Goal: Task Accomplishment & Management: Use online tool/utility

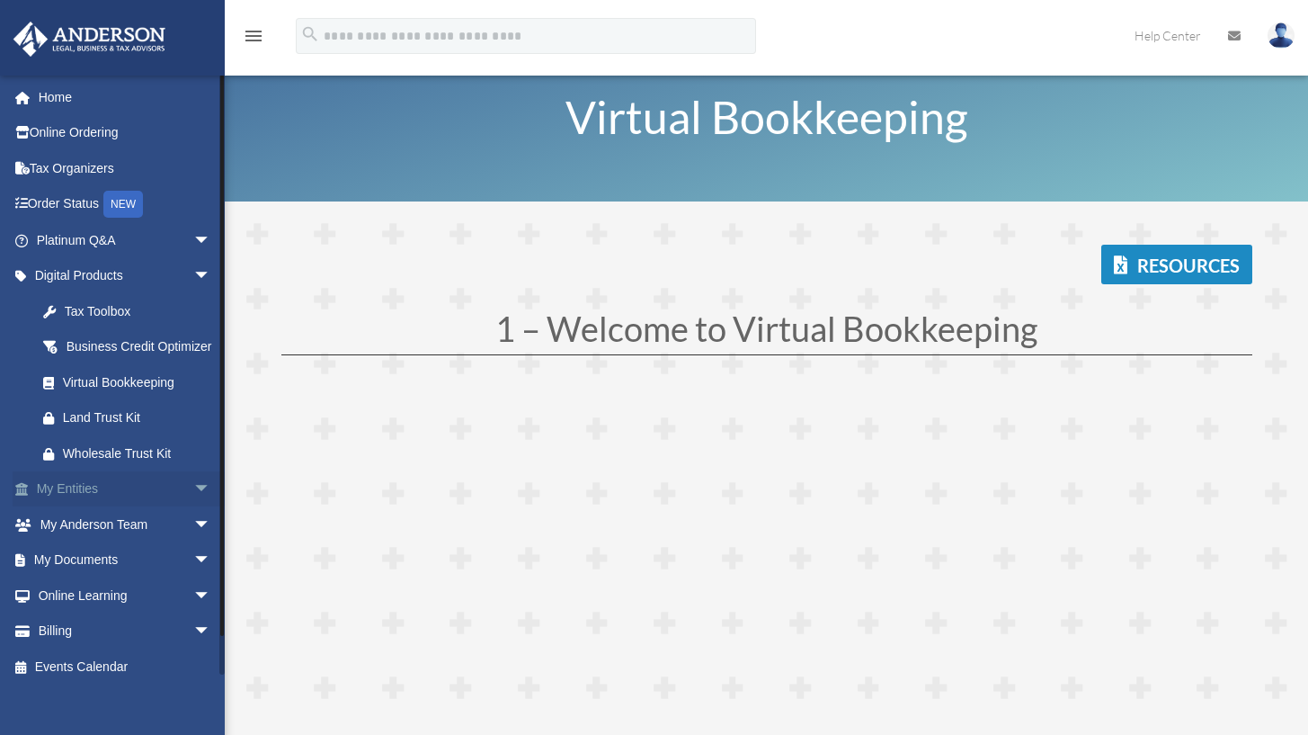
click at [108, 491] on link "My Entities arrow_drop_down" at bounding box center [126, 489] width 226 height 36
click at [193, 500] on span "arrow_drop_down" at bounding box center [211, 489] width 36 height 37
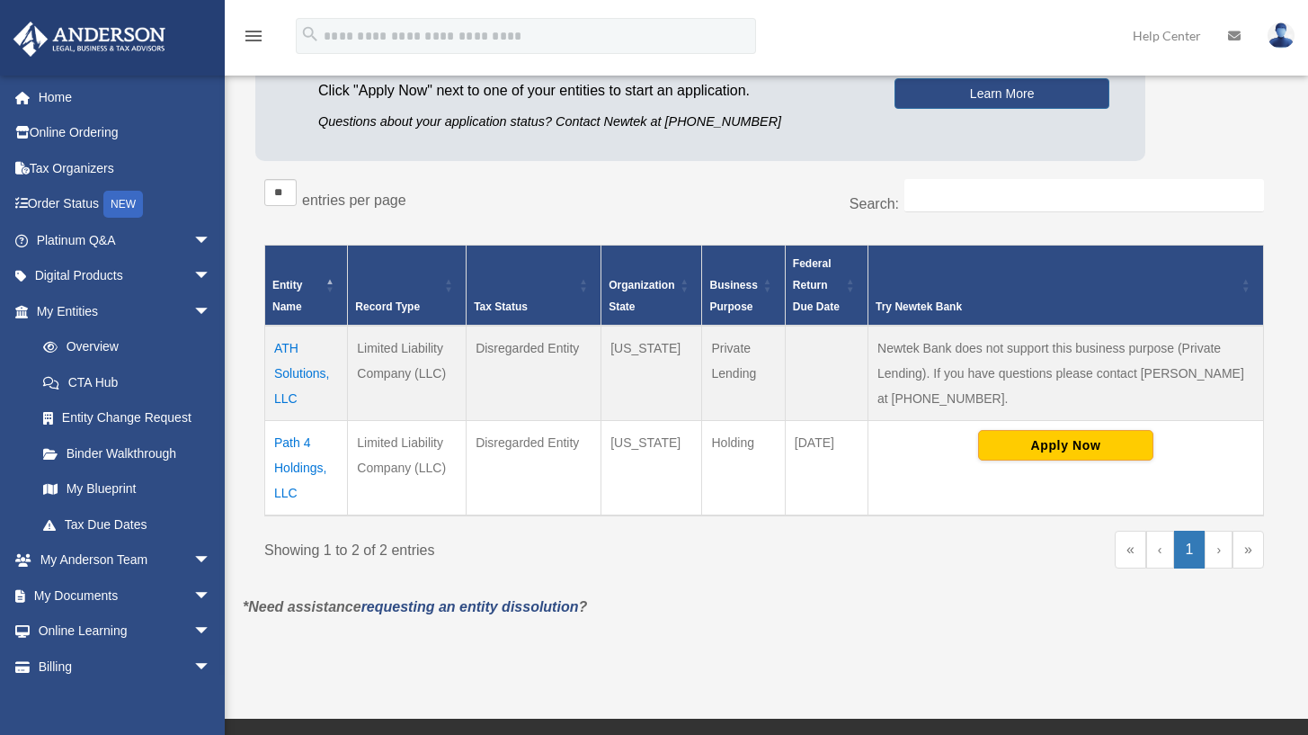
scroll to position [205, 0]
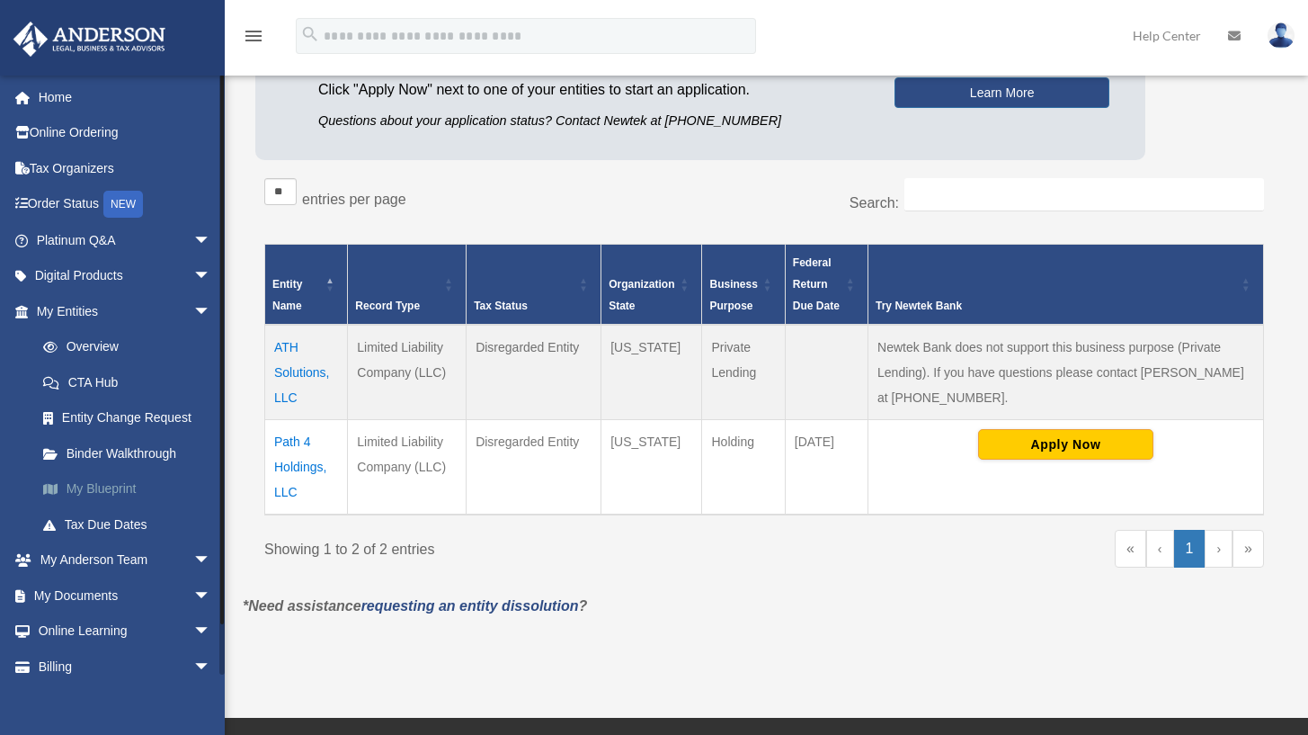
click at [107, 483] on link "My Blueprint" at bounding box center [131, 489] width 213 height 36
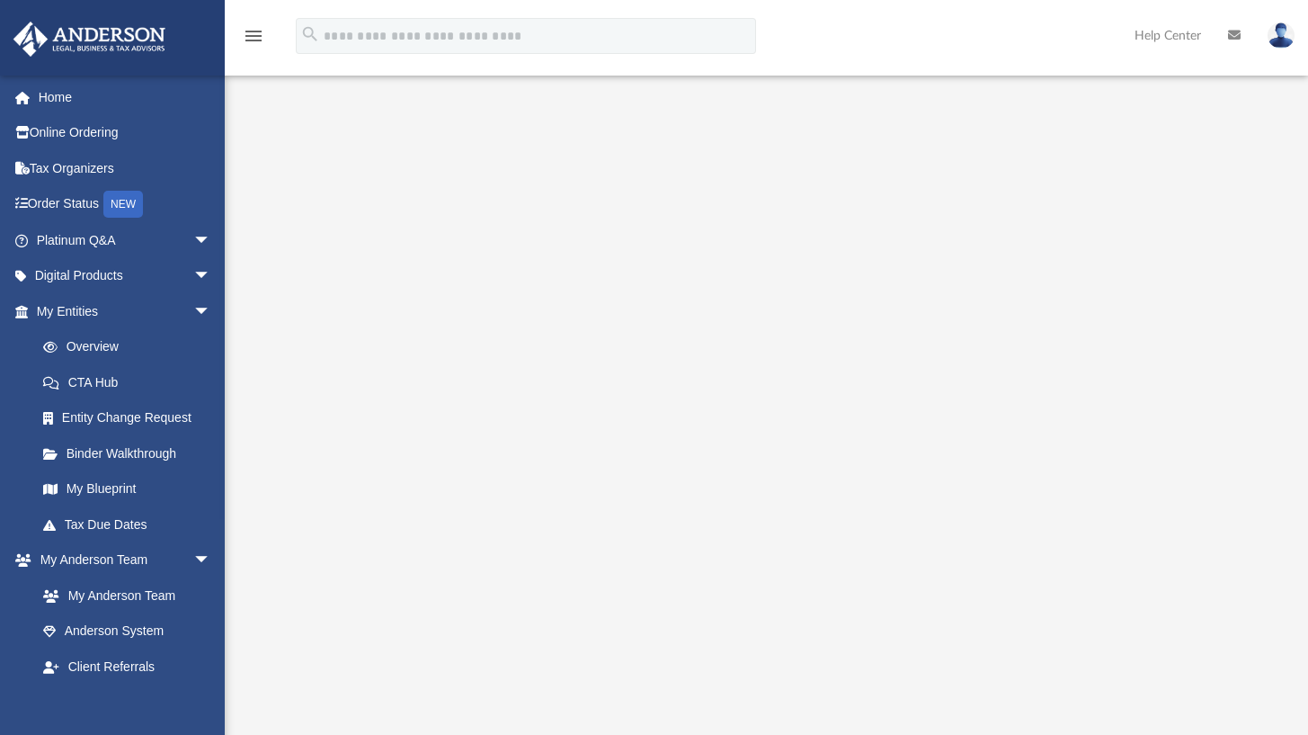
click at [255, 35] on icon "menu" at bounding box center [254, 36] width 22 height 22
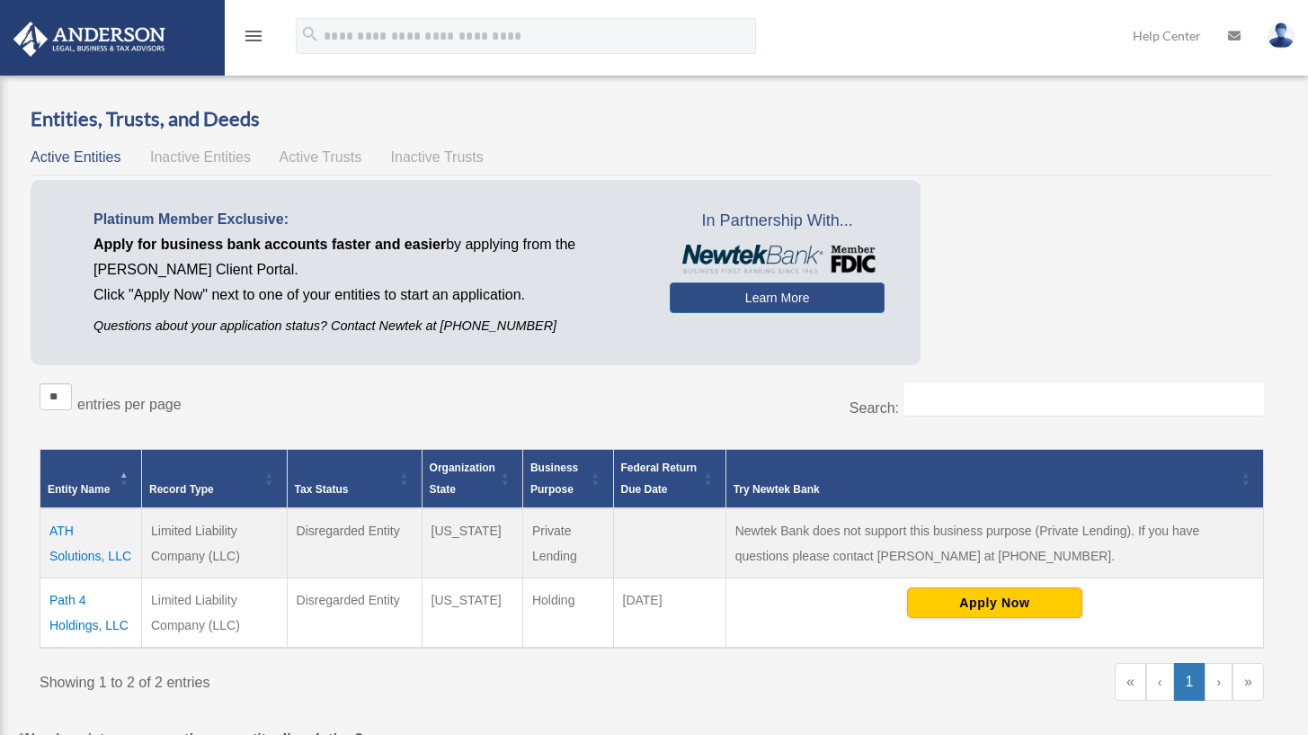
click at [225, 154] on span "Inactive Entities" at bounding box center [200, 156] width 101 height 15
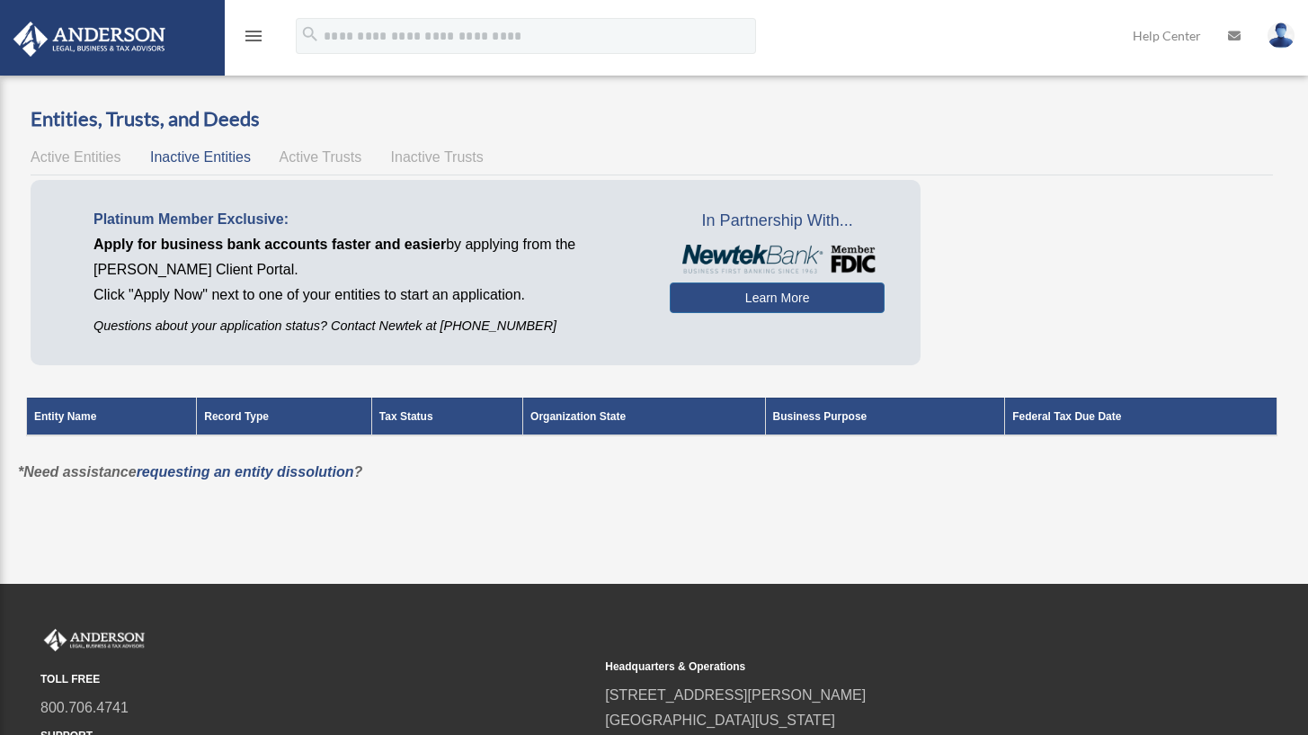
click at [338, 157] on span "Active Trusts" at bounding box center [321, 156] width 83 height 15
click at [425, 157] on span "Inactive Trusts" at bounding box center [437, 156] width 93 height 15
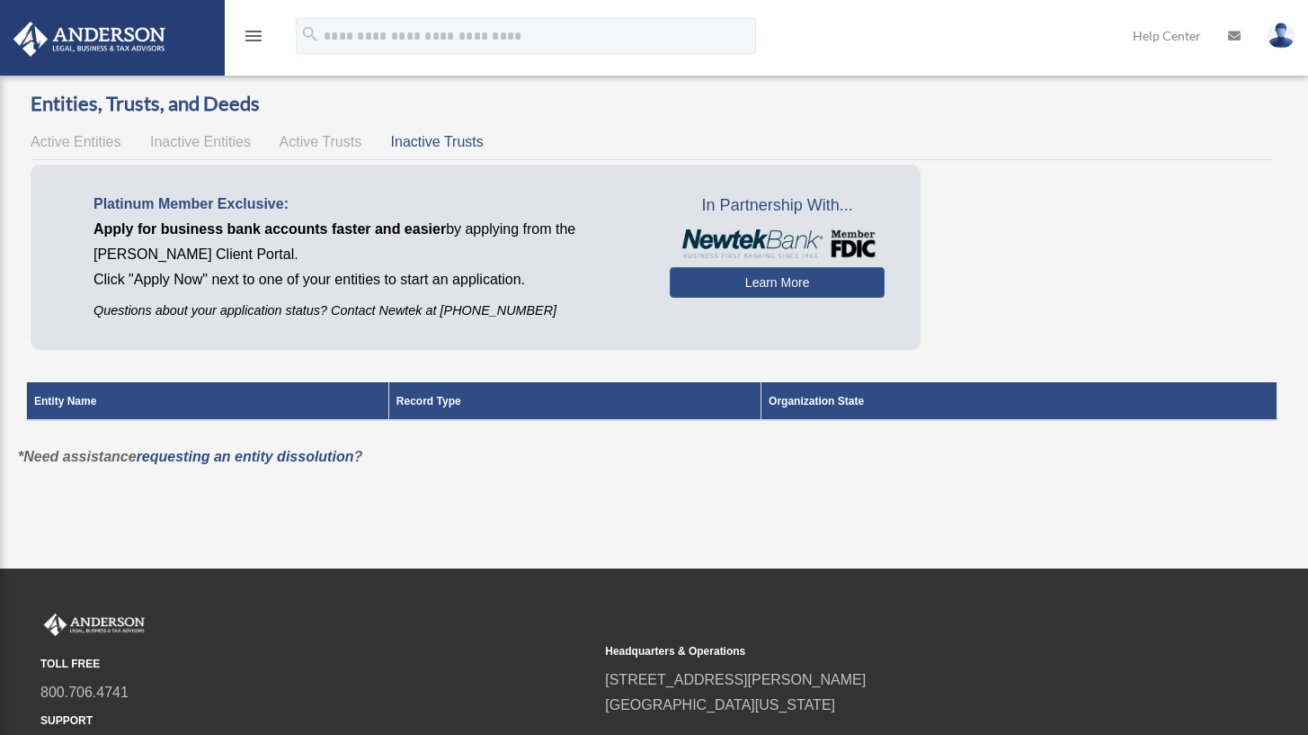
click at [254, 35] on icon "menu" at bounding box center [254, 36] width 22 height 22
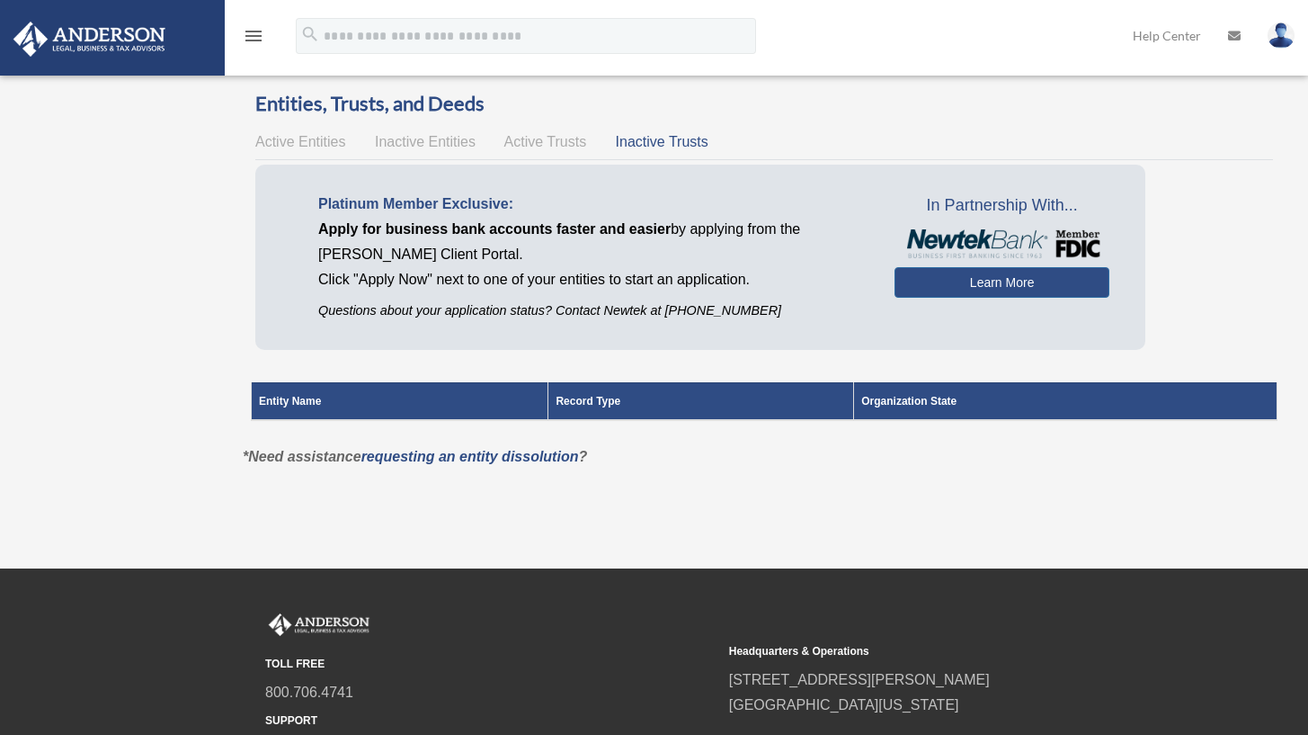
click at [254, 35] on icon "menu" at bounding box center [254, 36] width 22 height 22
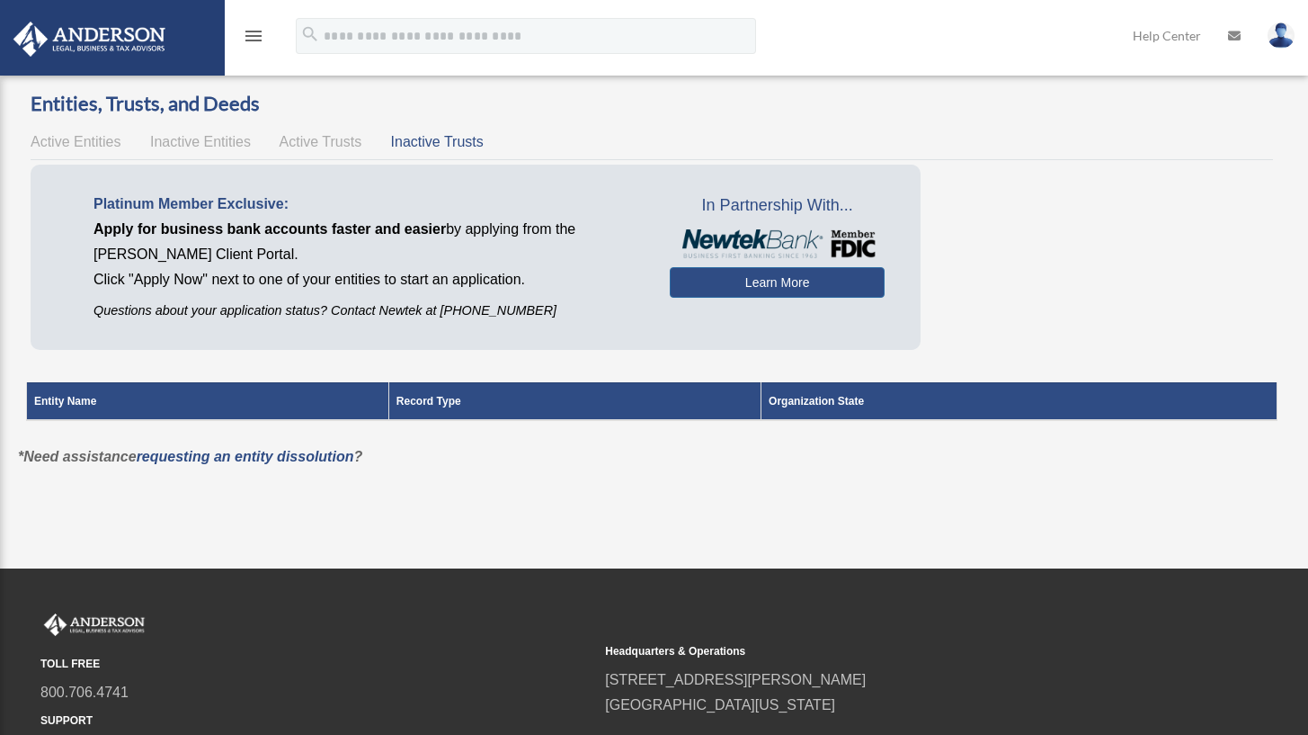
click at [254, 35] on icon "menu" at bounding box center [254, 36] width 22 height 22
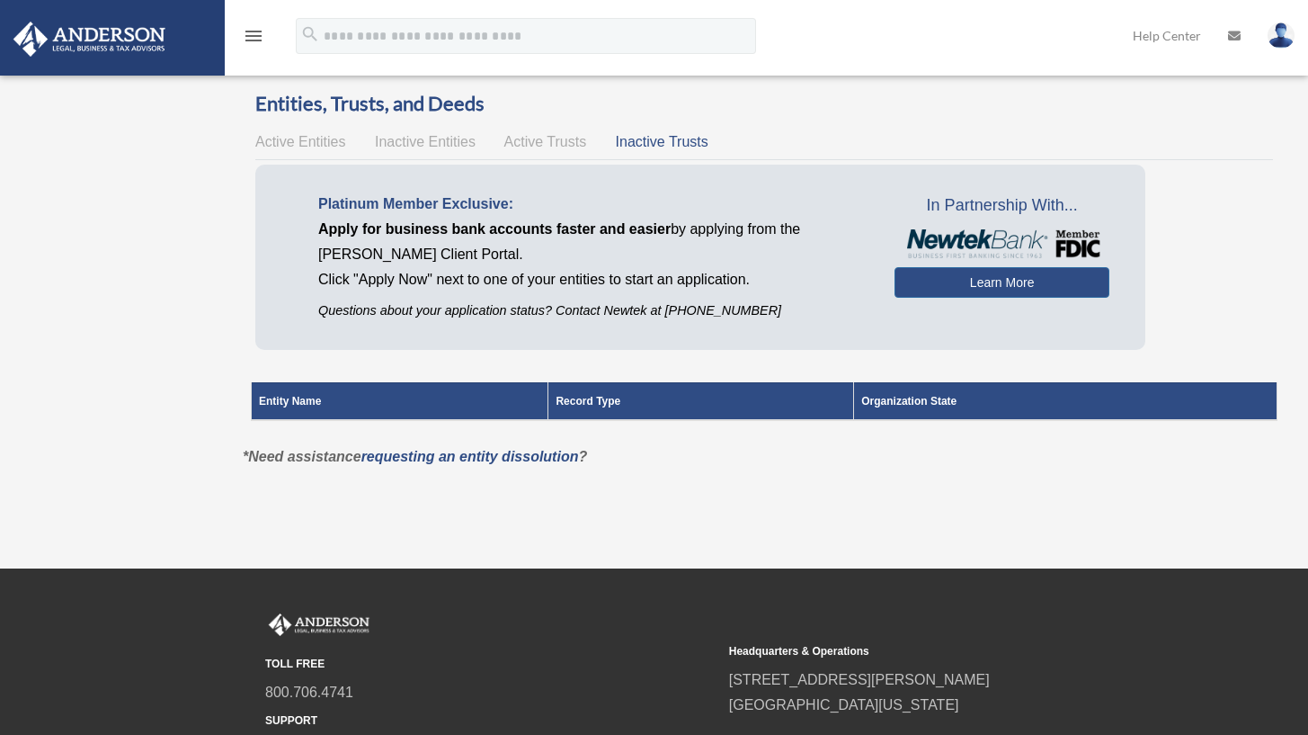
click at [85, 46] on img at bounding box center [89, 39] width 163 height 35
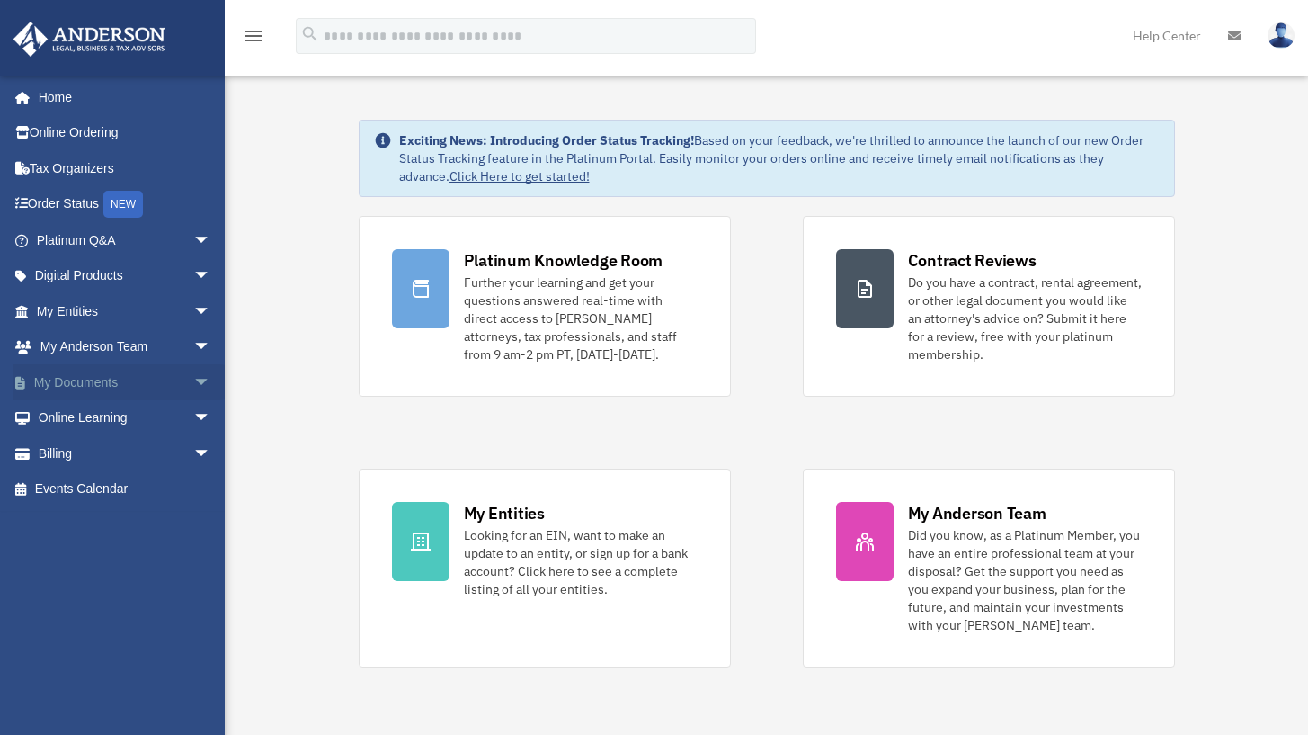
click at [193, 372] on span "arrow_drop_down" at bounding box center [211, 382] width 36 height 37
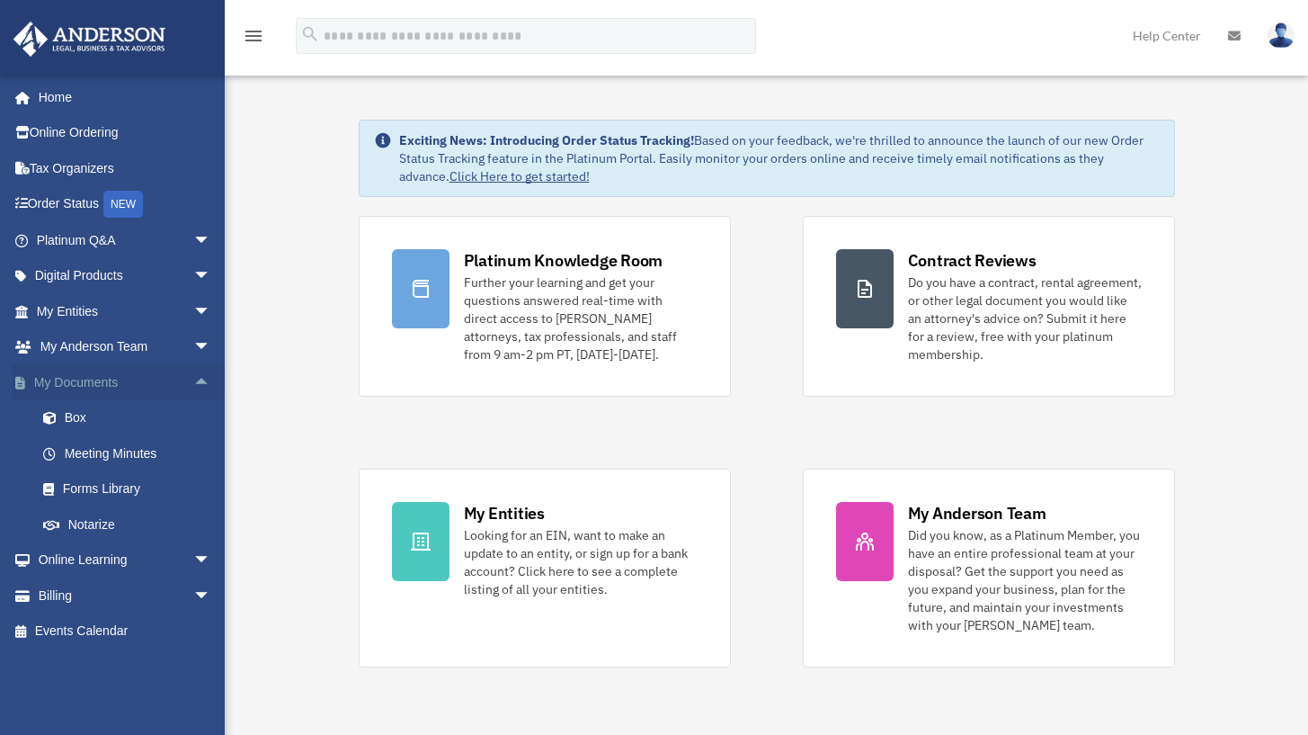
click at [193, 372] on span "arrow_drop_up" at bounding box center [211, 382] width 36 height 37
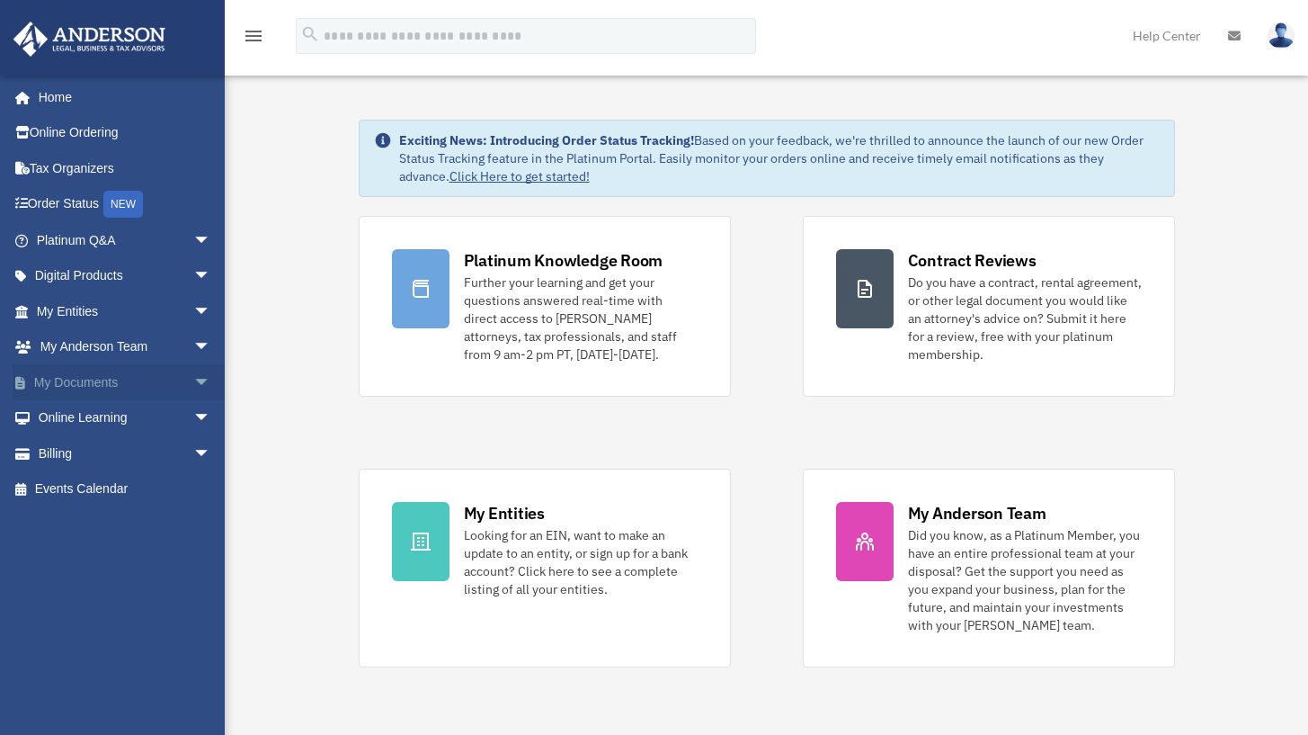
click at [193, 372] on span "arrow_drop_down" at bounding box center [211, 382] width 36 height 37
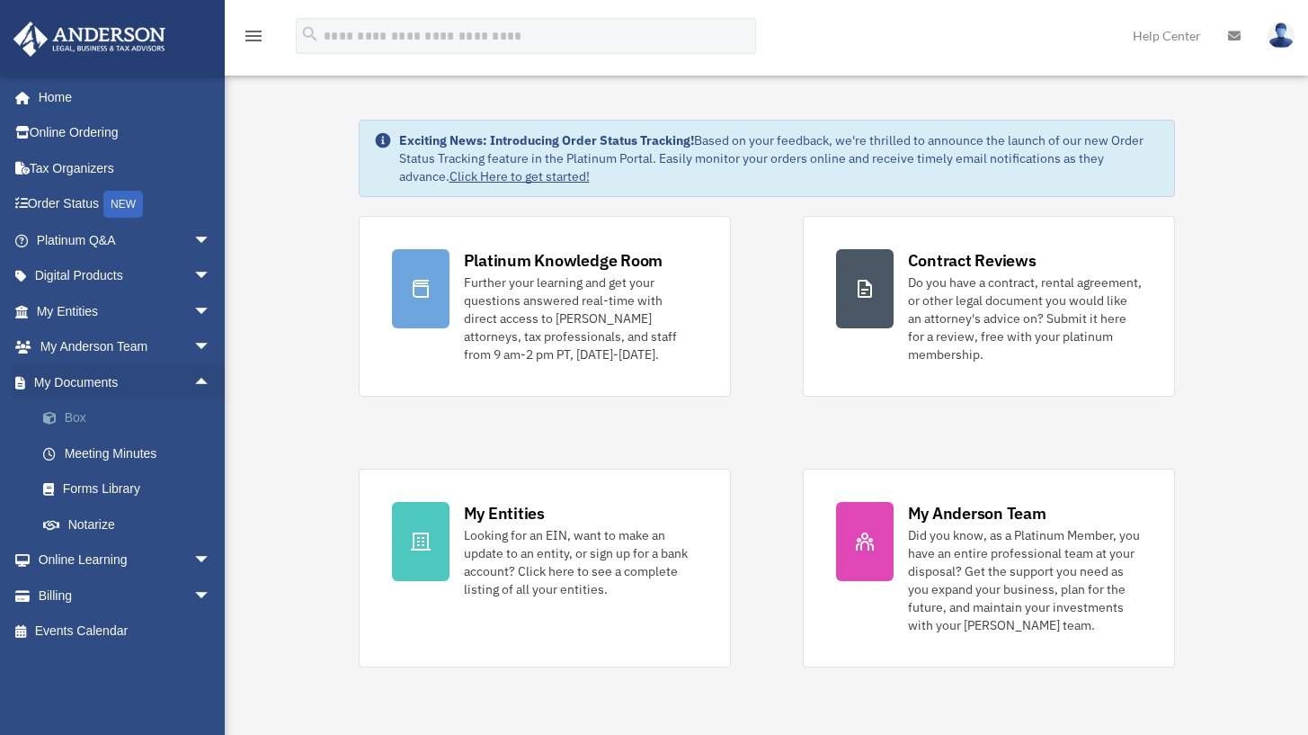
click at [76, 414] on link "Box" at bounding box center [131, 418] width 213 height 36
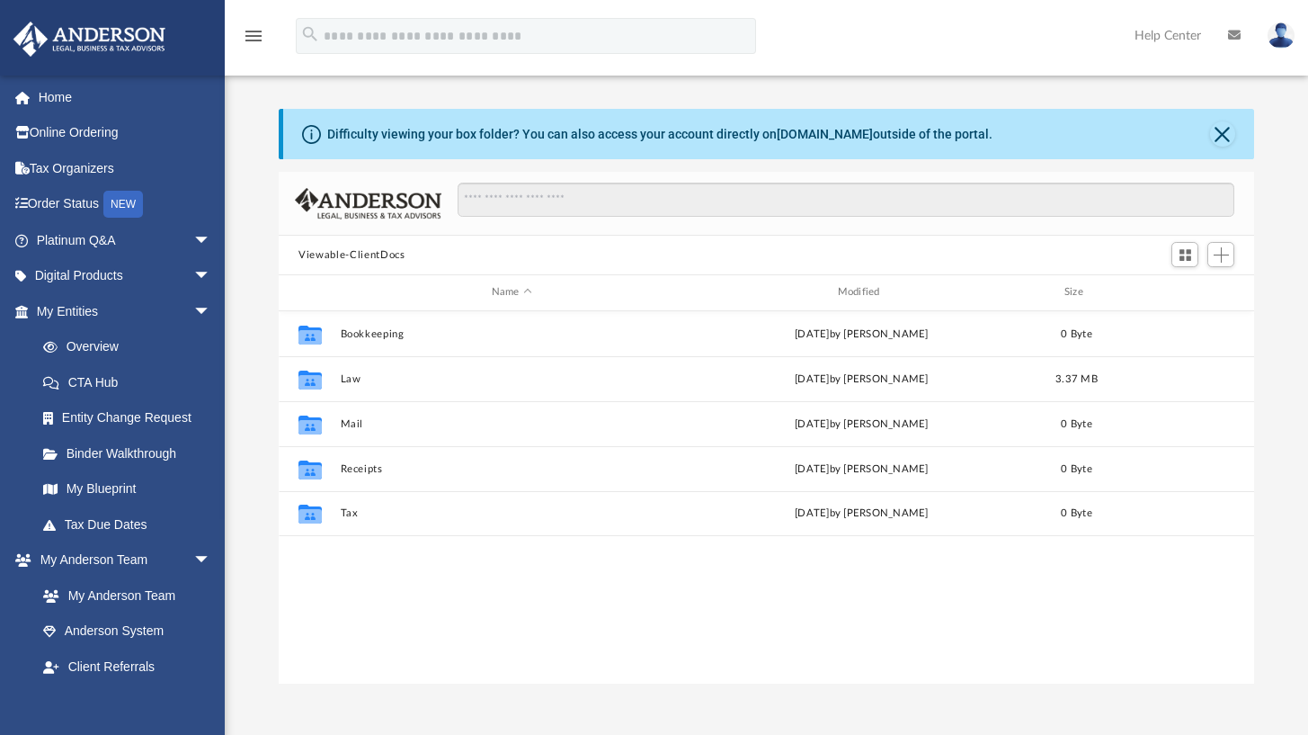
scroll to position [396, 961]
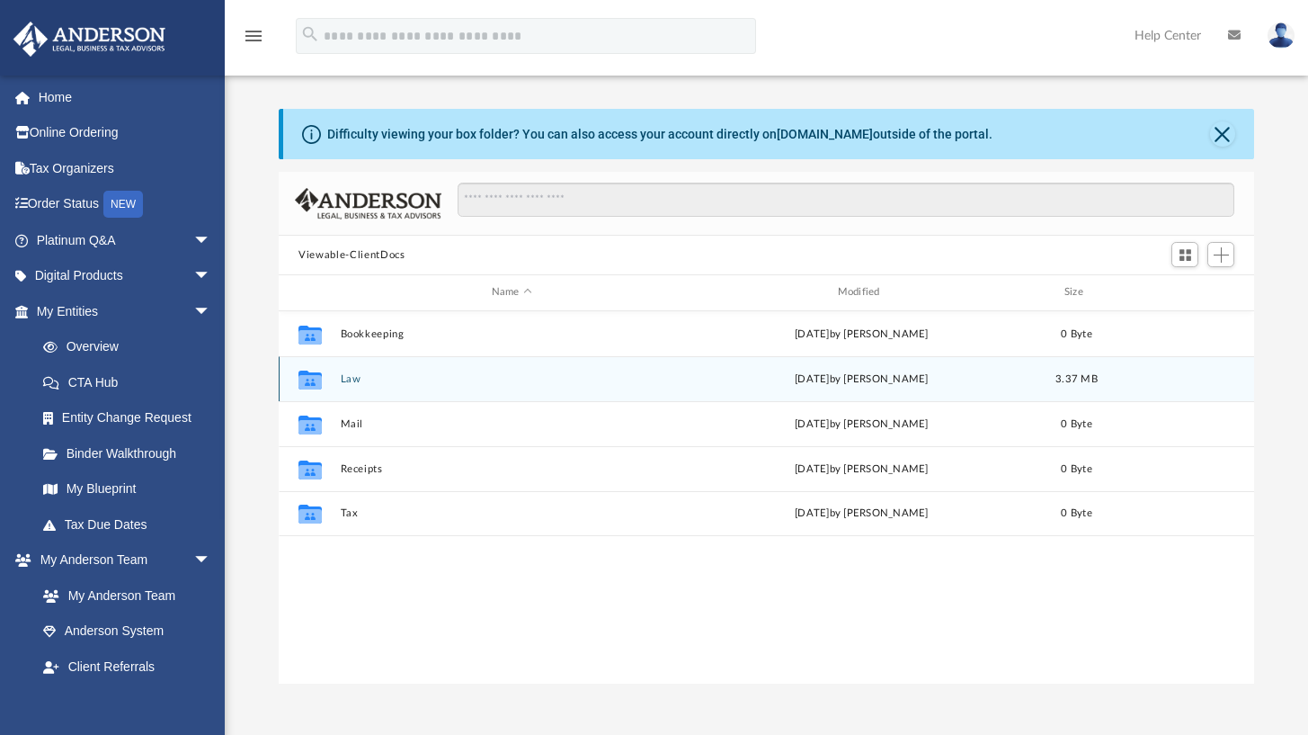
click at [326, 380] on div "Collaborated Folder" at bounding box center [310, 378] width 45 height 29
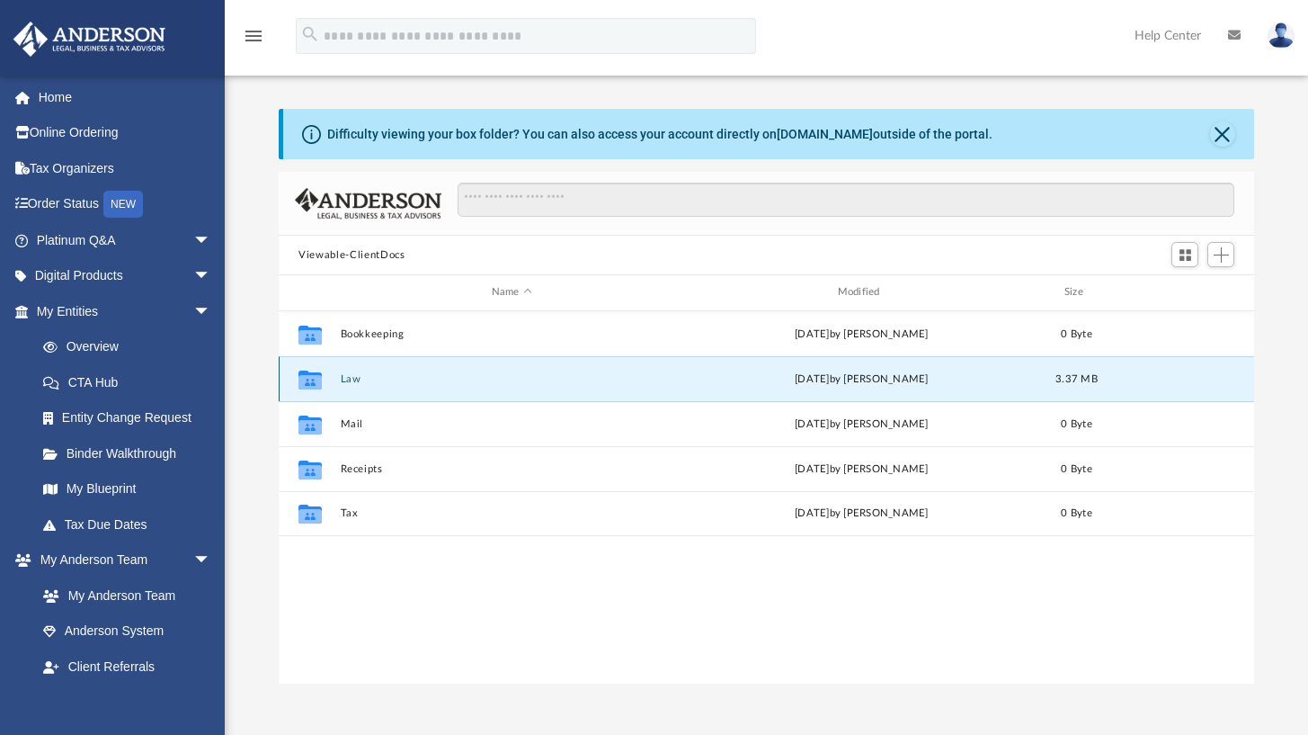
click at [308, 382] on icon "grid" at bounding box center [310, 379] width 23 height 19
click at [349, 383] on button "Law" at bounding box center [512, 379] width 343 height 12
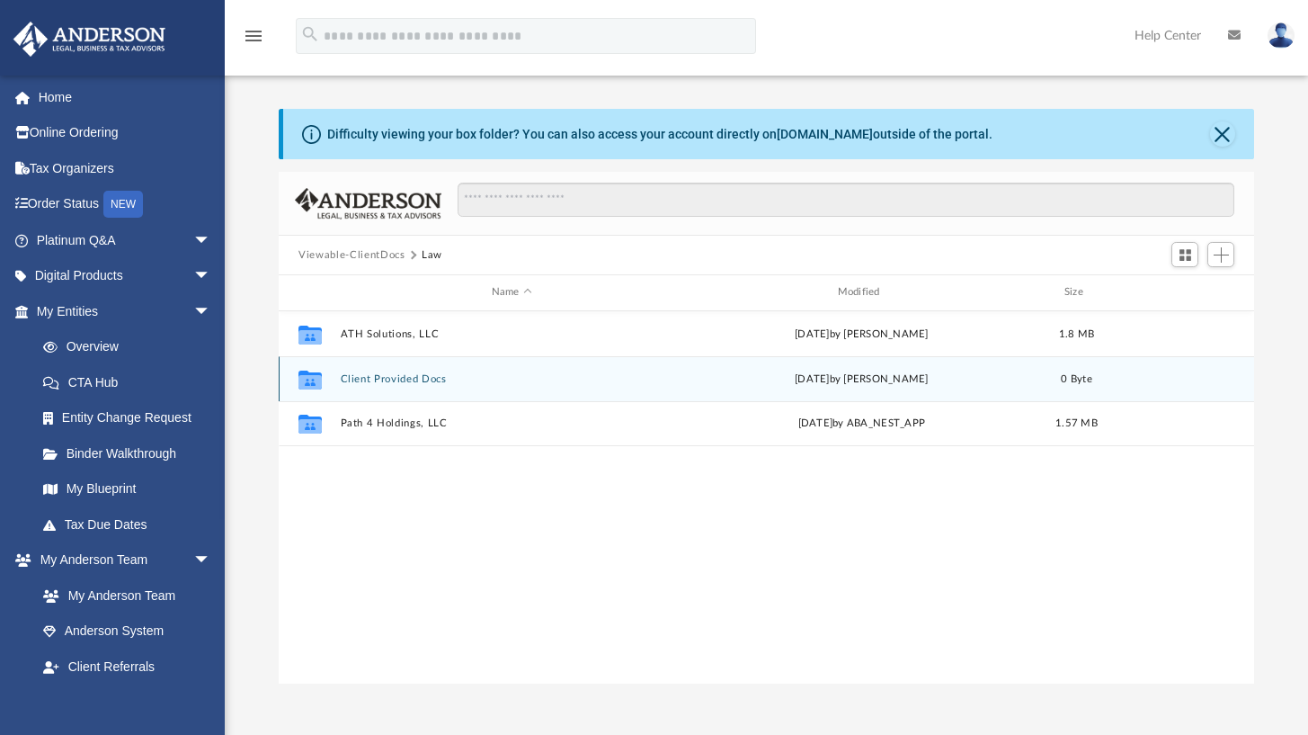
click at [415, 378] on button "Client Provided Docs" at bounding box center [512, 379] width 343 height 12
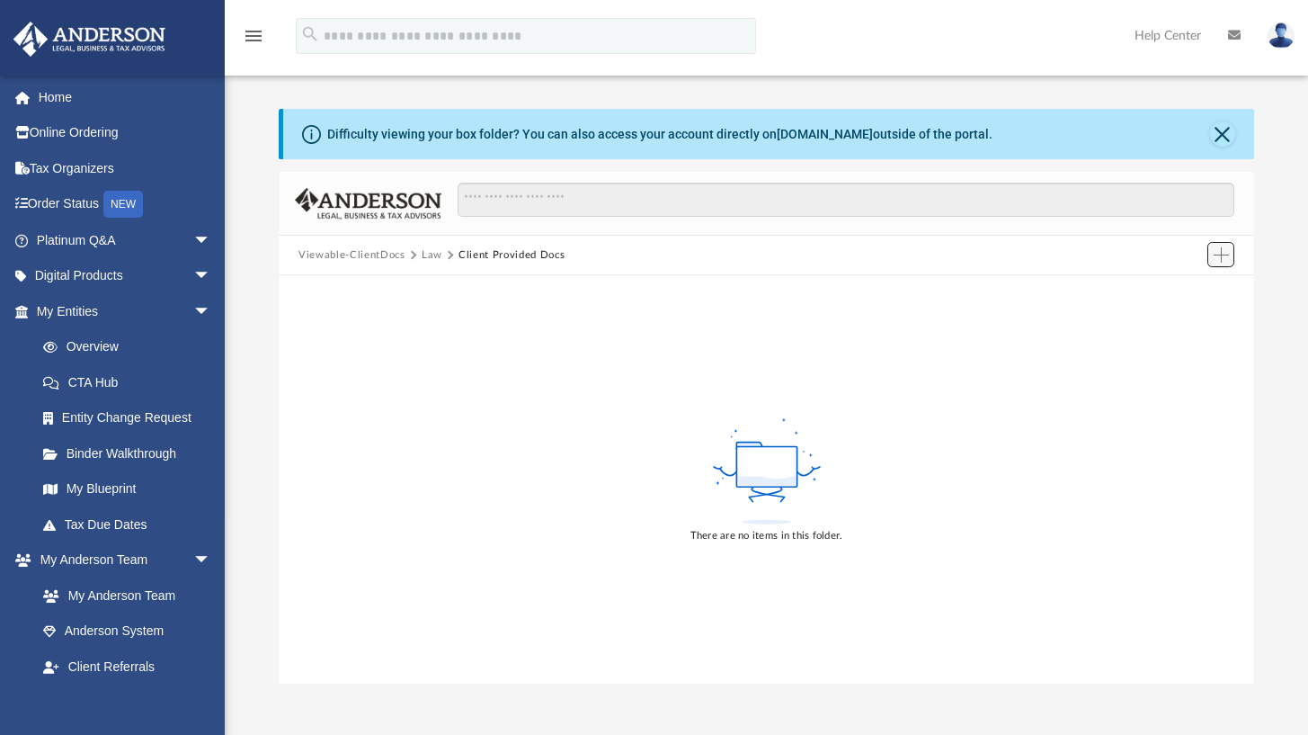
click at [1225, 254] on span "Add" at bounding box center [1221, 254] width 15 height 15
click at [1186, 286] on li "Upload" at bounding box center [1196, 290] width 58 height 19
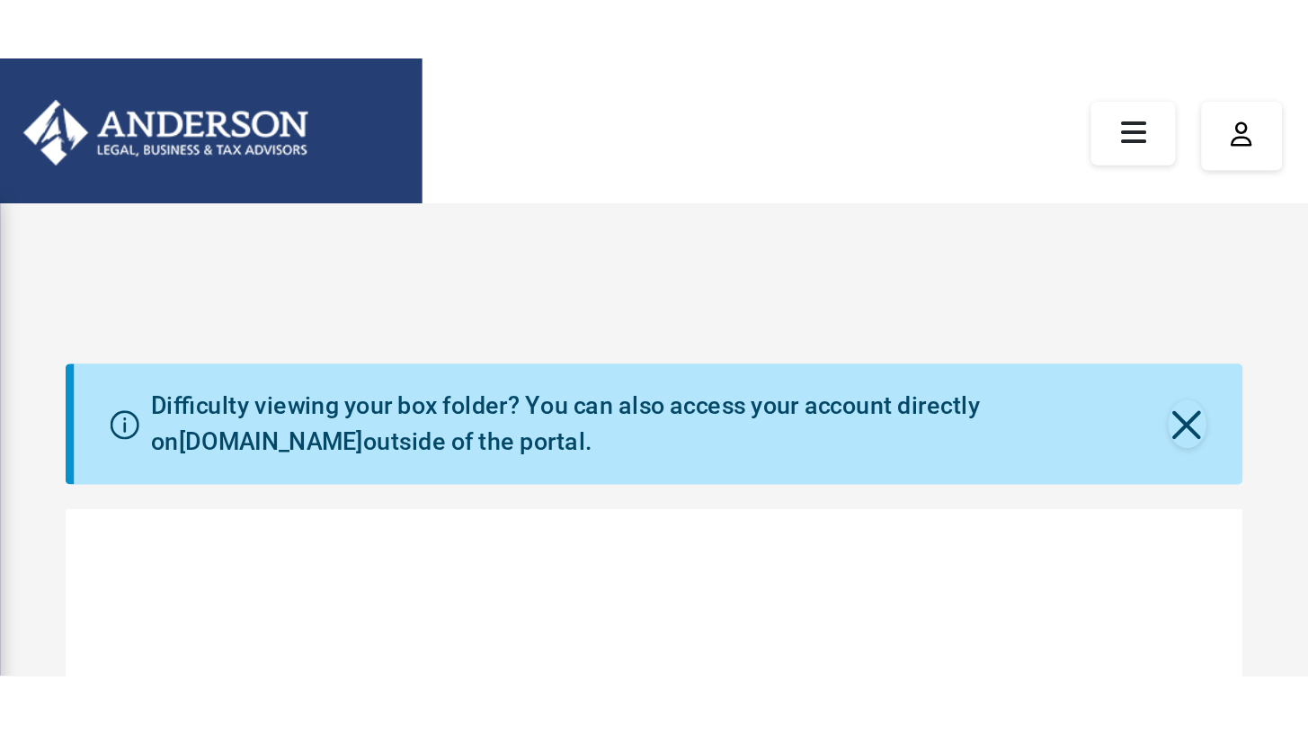
scroll to position [14, 14]
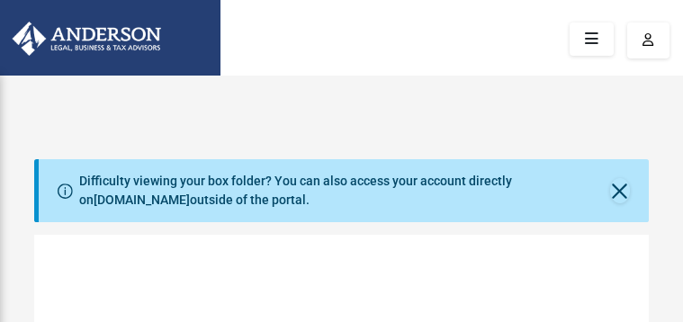
click at [619, 190] on button "Close" at bounding box center [620, 190] width 20 height 25
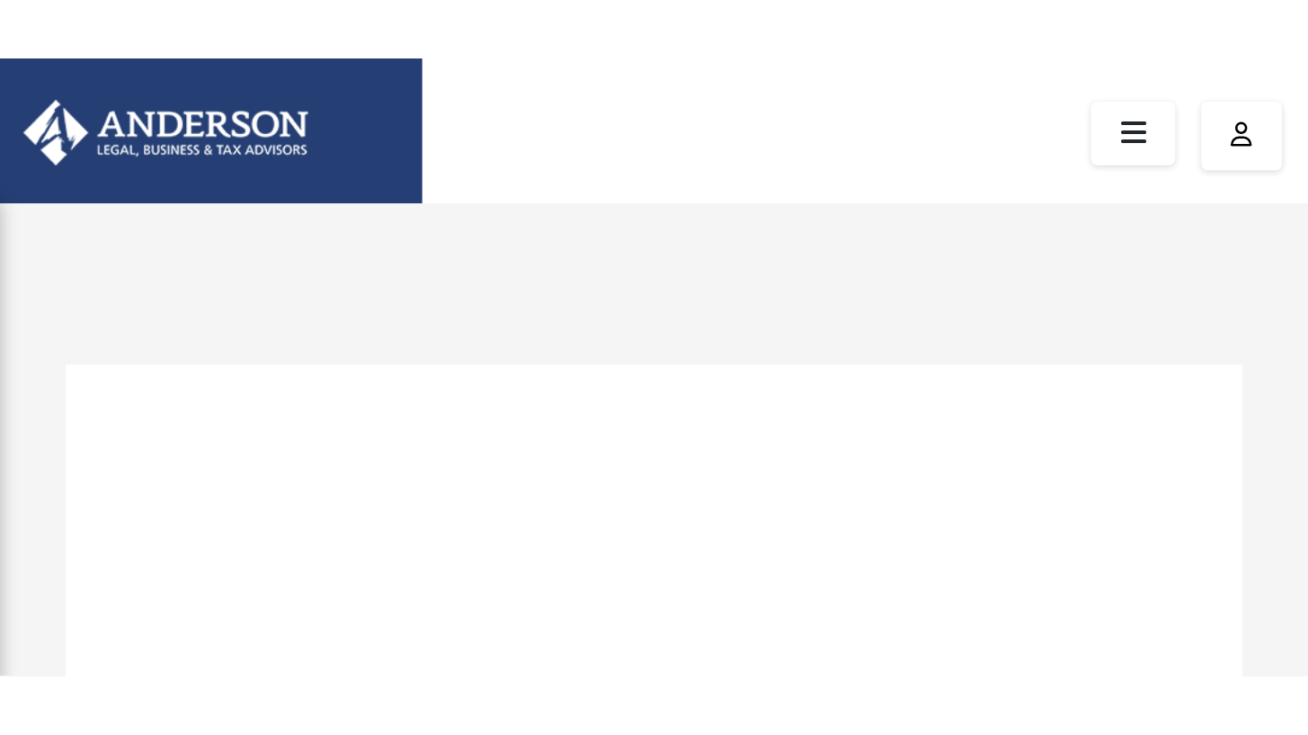
scroll to position [442, 961]
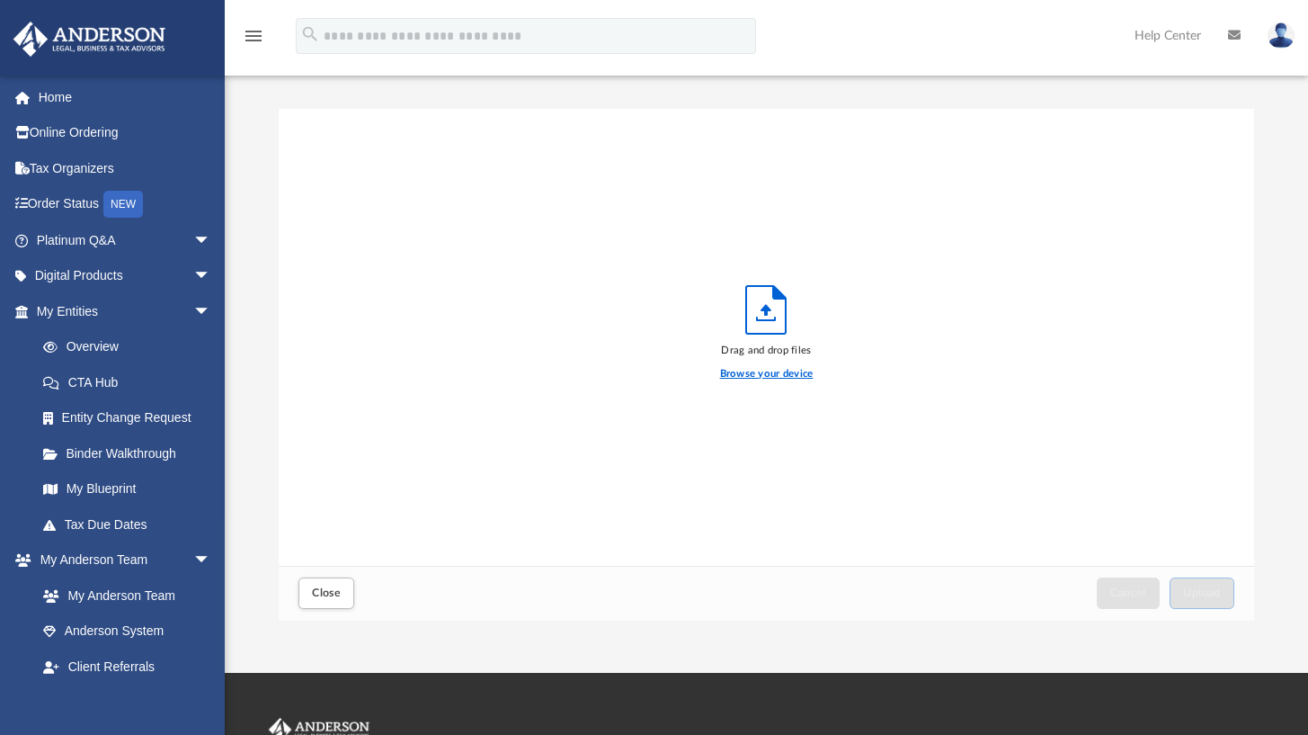
click at [781, 373] on label "Browse your device" at bounding box center [767, 374] width 94 height 16
click at [0, 0] on input "Browse your device" at bounding box center [0, 0] width 0 height 0
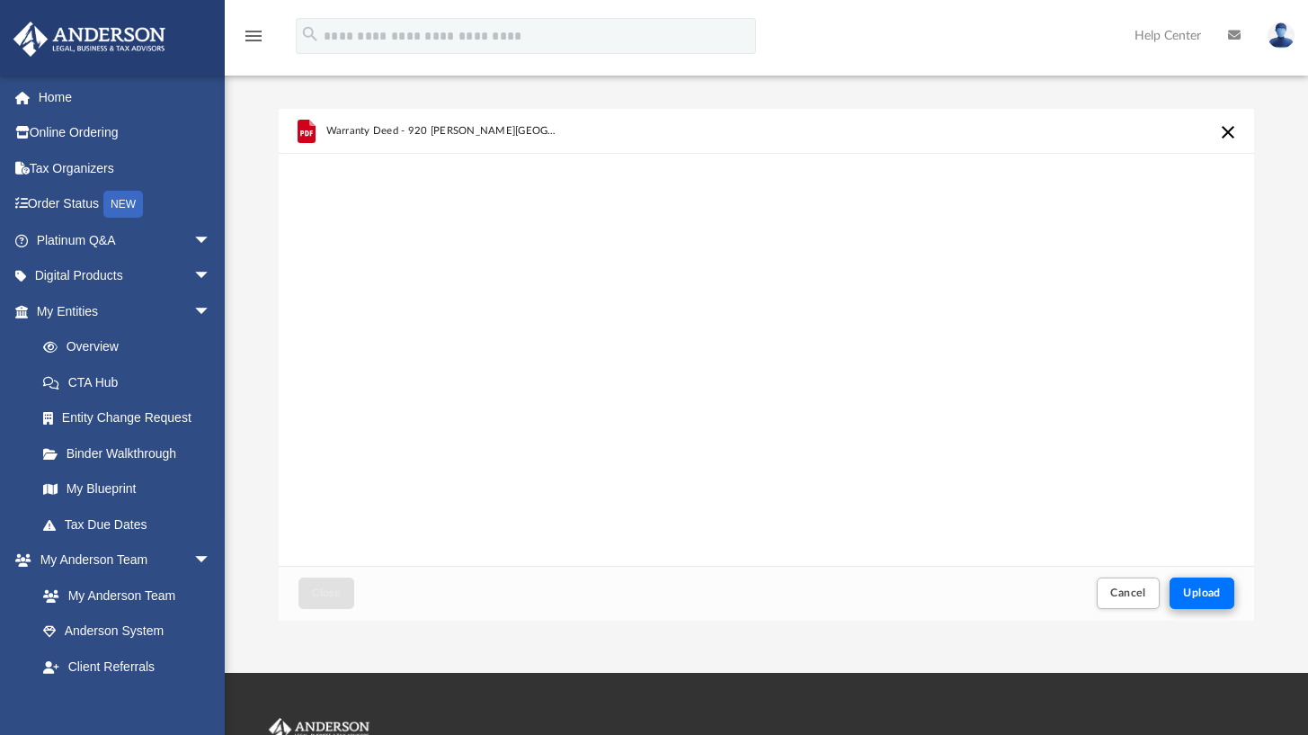
click at [1209, 595] on span "Upload" at bounding box center [1202, 592] width 38 height 11
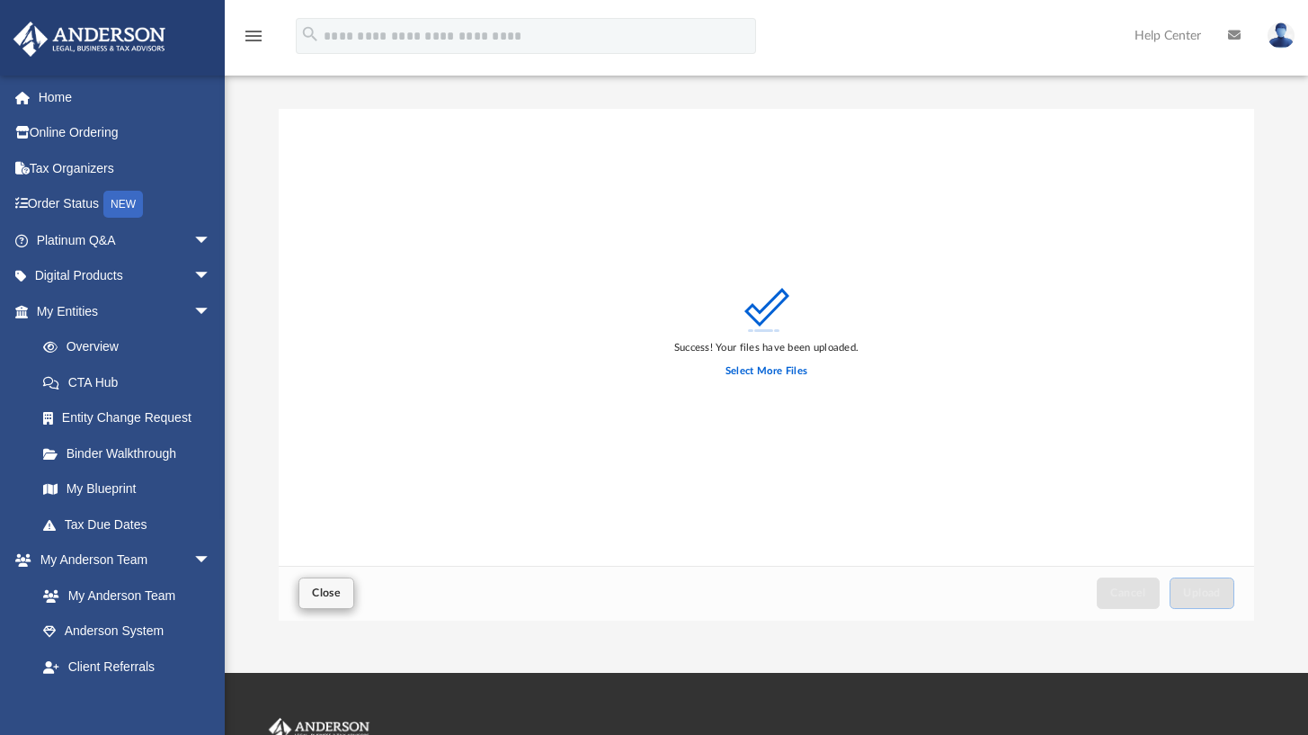
click at [326, 594] on span "Close" at bounding box center [326, 592] width 29 height 11
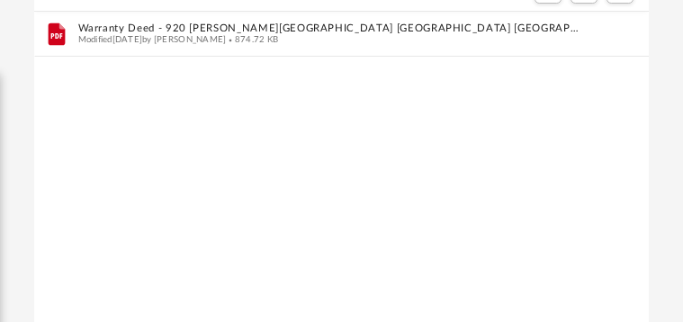
scroll to position [256, 0]
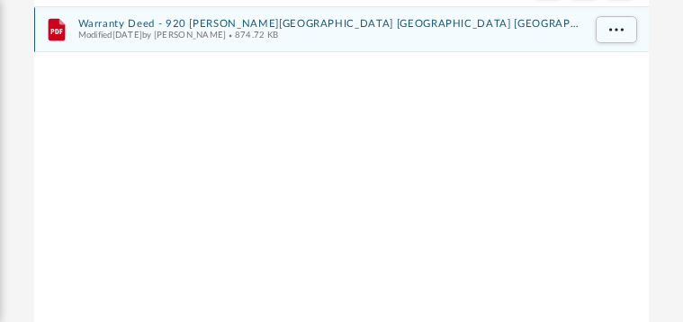
click at [208, 22] on button "Warranty Deed - 920 Warren Crossing Coppell TX .pdf" at bounding box center [328, 24] width 503 height 12
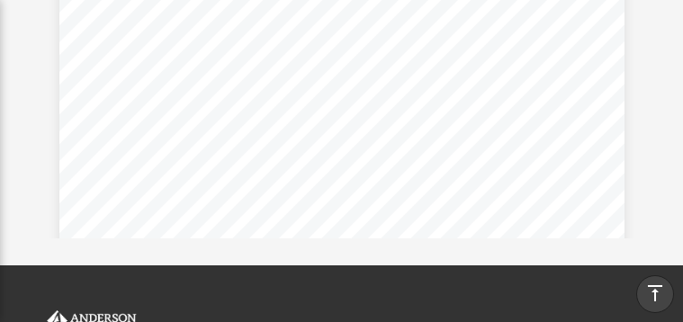
scroll to position [0, 0]
